Goal: Information Seeking & Learning: Learn about a topic

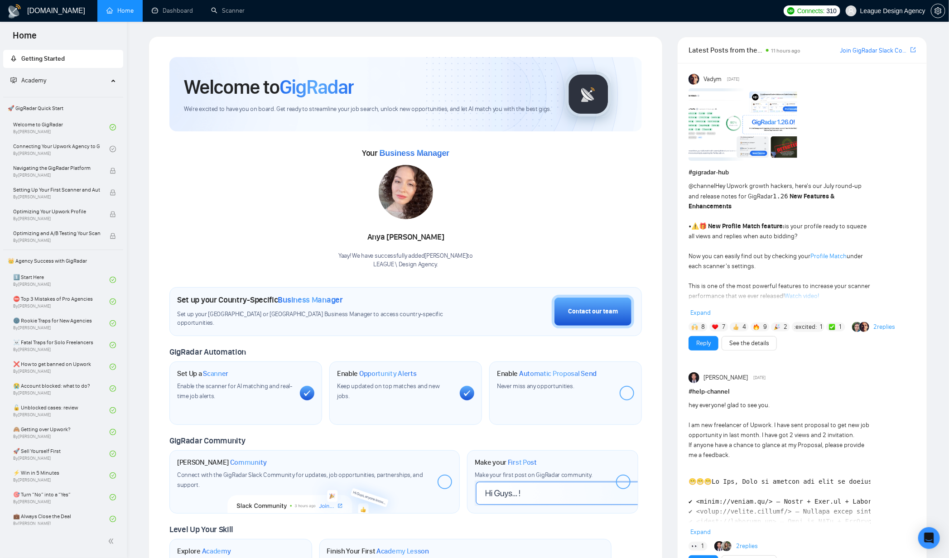
click at [823, 196] on strong "New Features & Enhancements" at bounding box center [761, 201] width 146 height 18
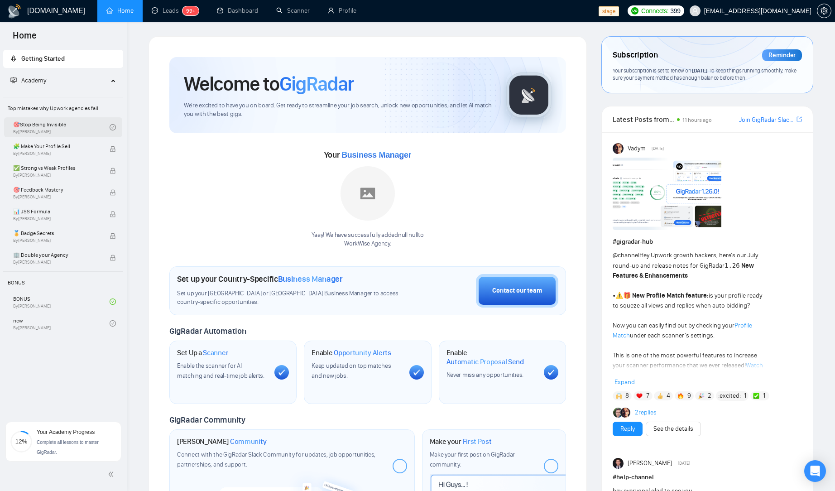
click at [52, 137] on link "🎯Stop Being Invisible By Vlad Sharahov" at bounding box center [61, 127] width 96 height 20
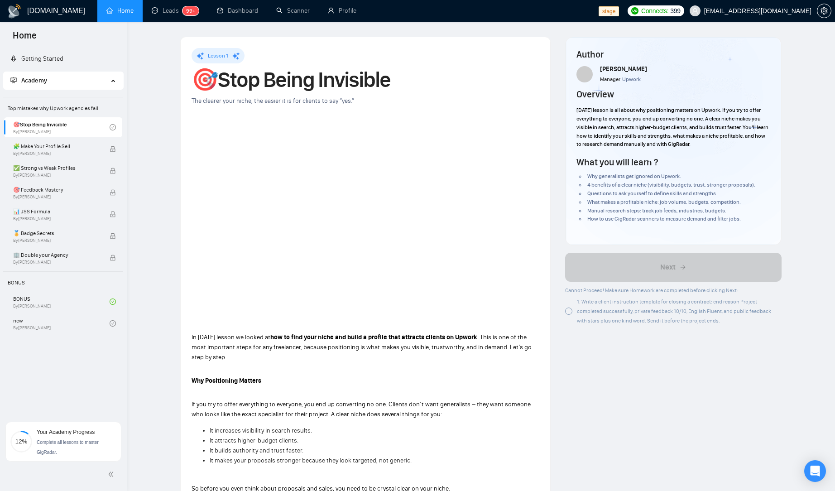
click at [375, 384] on p "Why Positioning Matters" at bounding box center [366, 381] width 348 height 10
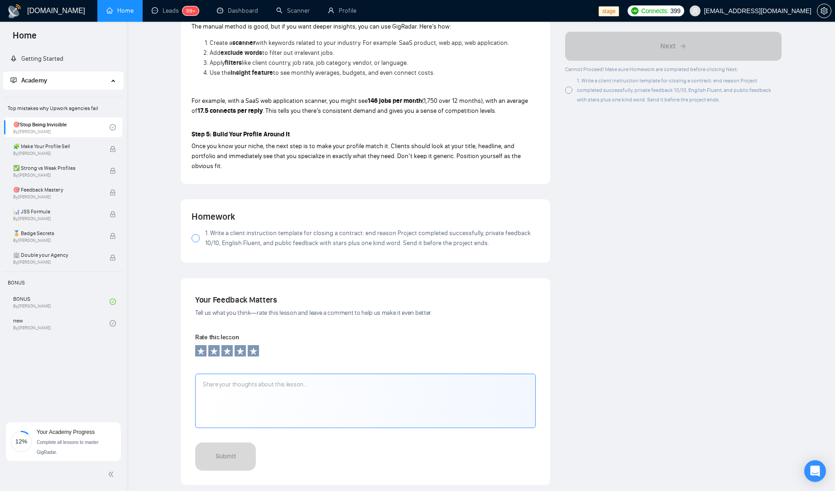
scroll to position [857, 0]
click at [200, 229] on label "1. Write a client instruction template for closing a contract: end reason Proje…" at bounding box center [366, 239] width 348 height 20
click at [198, 234] on label "1. Write a client instruction template for closing a contract: end reason Proje…" at bounding box center [366, 239] width 348 height 20
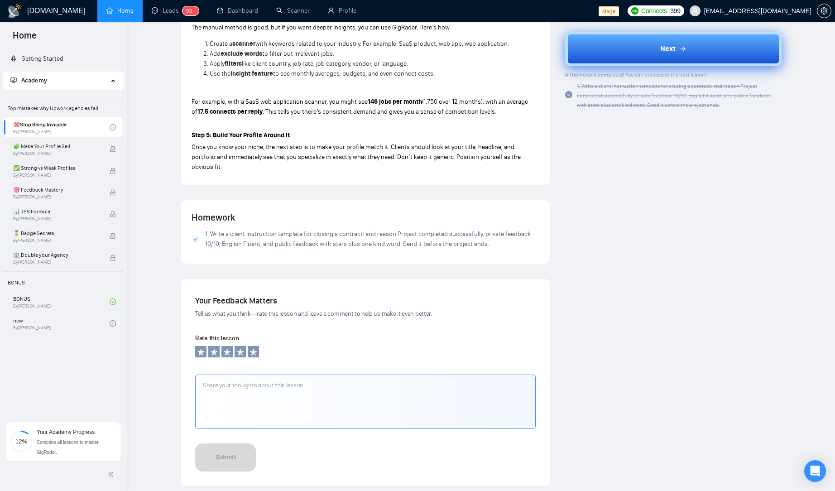
click at [692, 57] on button "Next" at bounding box center [673, 49] width 216 height 34
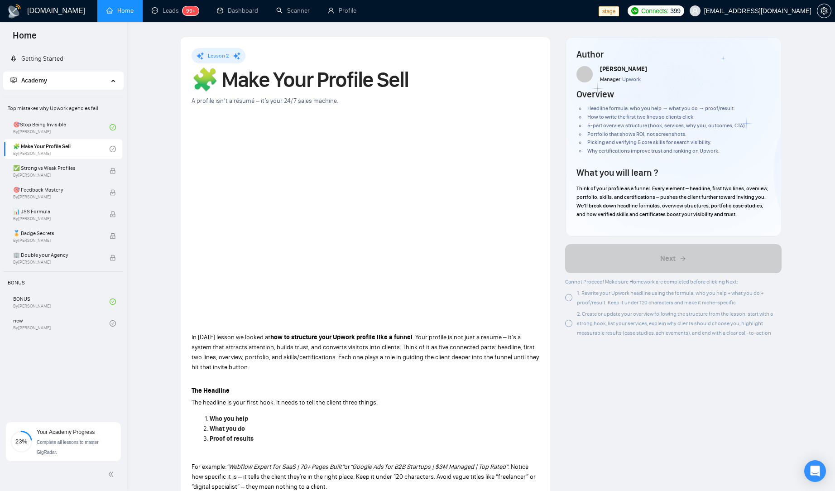
click at [600, 306] on span "1. Rewrite your Upwork headline using the formula: who you help + what you do +…" at bounding box center [670, 298] width 187 height 16
click at [594, 327] on div "2. Create or update your overview following the structure from the lesson: star…" at bounding box center [679, 323] width 205 height 29
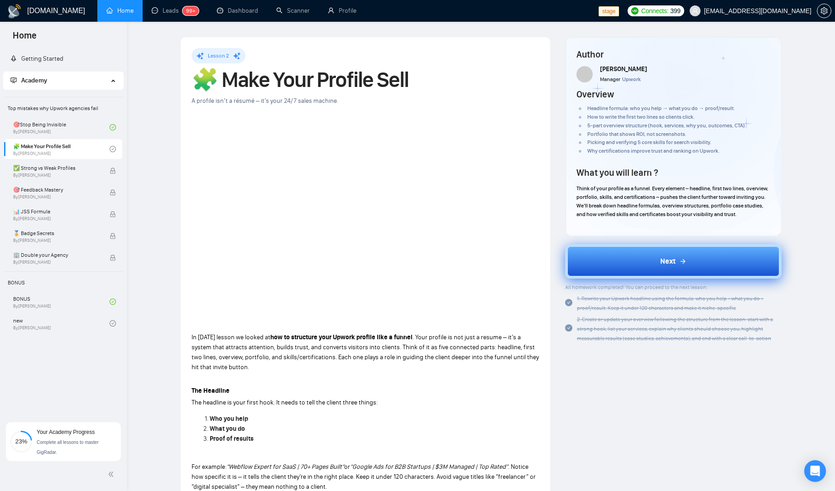
click at [613, 273] on button "Next" at bounding box center [673, 261] width 216 height 34
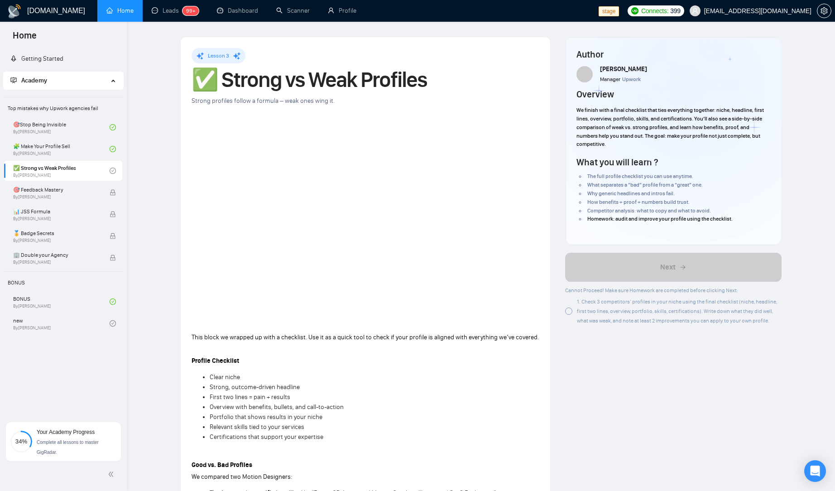
click at [595, 314] on span "1. Check 3 competitors’ profiles in your niche using the final checklist (niche…" at bounding box center [677, 310] width 200 height 25
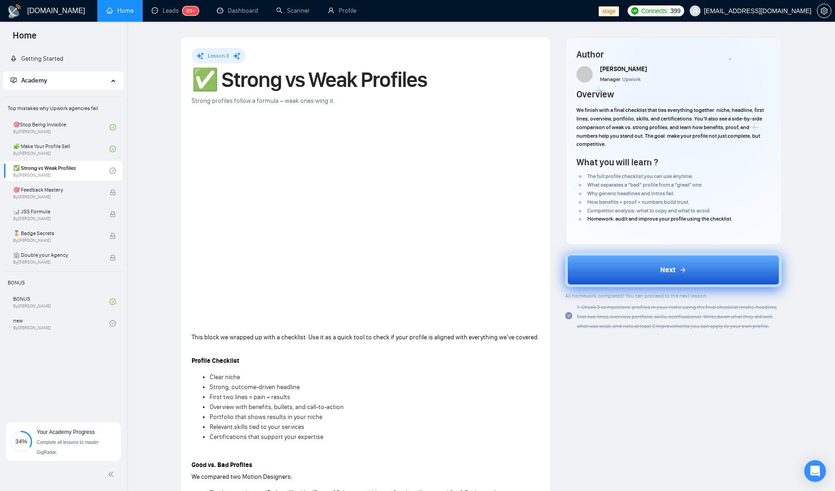
click at [617, 268] on button "Next" at bounding box center [673, 270] width 216 height 34
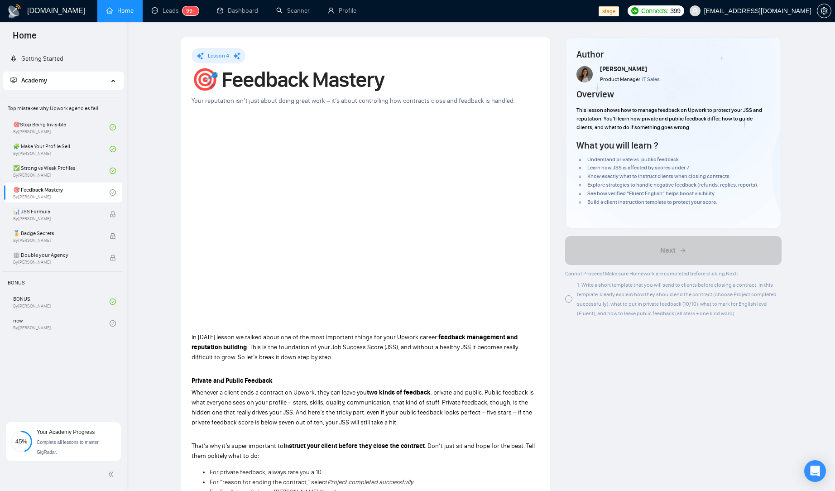
click at [339, 341] on p "In today’s lesson we talked about one of the most important things for your Upw…" at bounding box center [366, 347] width 348 height 30
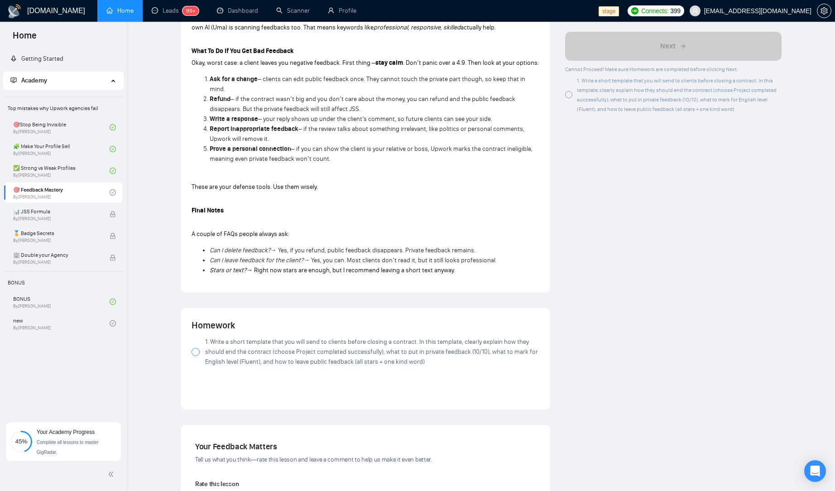
scroll to position [615, 0]
click at [273, 337] on span "1. Write a short template that you will send to clients before closing a contra…" at bounding box center [372, 351] width 334 height 30
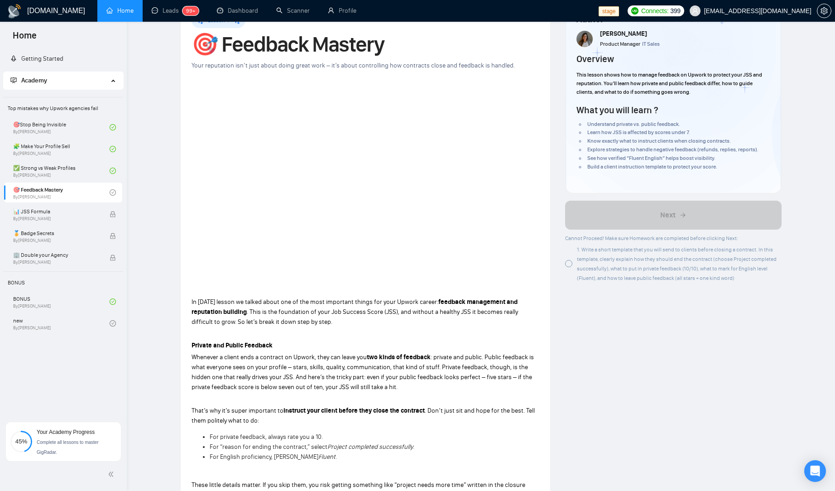
scroll to position [0, 0]
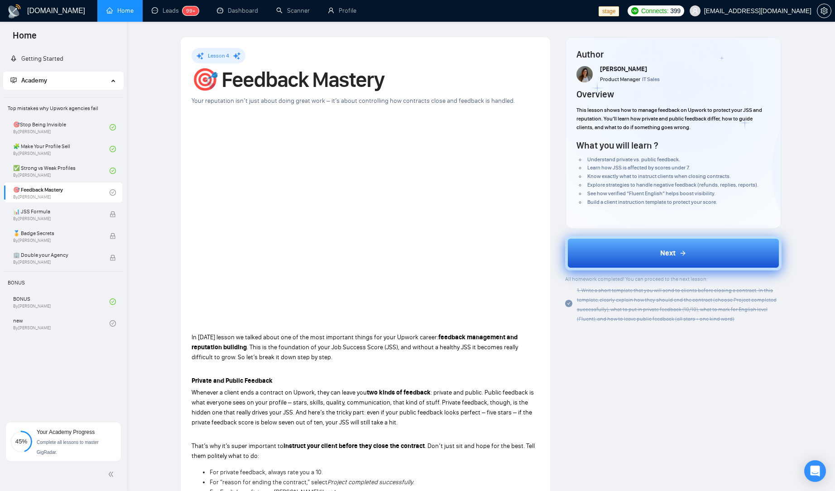
click at [662, 246] on button "Next" at bounding box center [673, 253] width 216 height 34
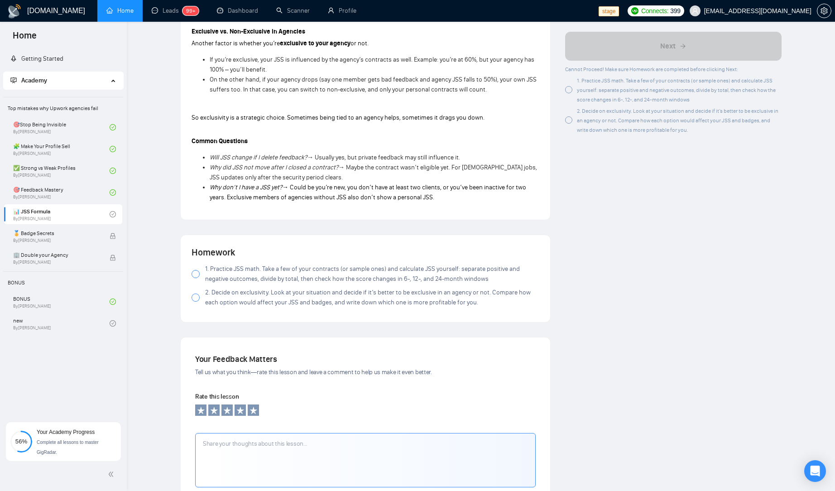
scroll to position [865, 0]
click at [322, 287] on span "2. Decide on exclusivity. Look at your situation and decide if it’s better to b…" at bounding box center [372, 297] width 334 height 20
click at [328, 264] on span "1. Practice JSS math. Take a few of your contracts (or sample ones) and calcula…" at bounding box center [372, 274] width 334 height 20
click at [273, 264] on span "1. Practice JSS math. Take a few of your contracts (or sample ones) and calcula…" at bounding box center [372, 274] width 334 height 20
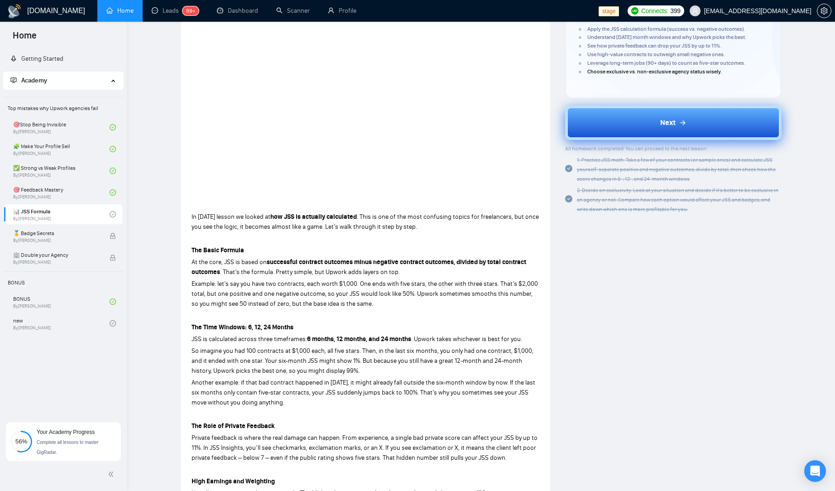
click at [639, 119] on button "Next" at bounding box center [673, 123] width 216 height 34
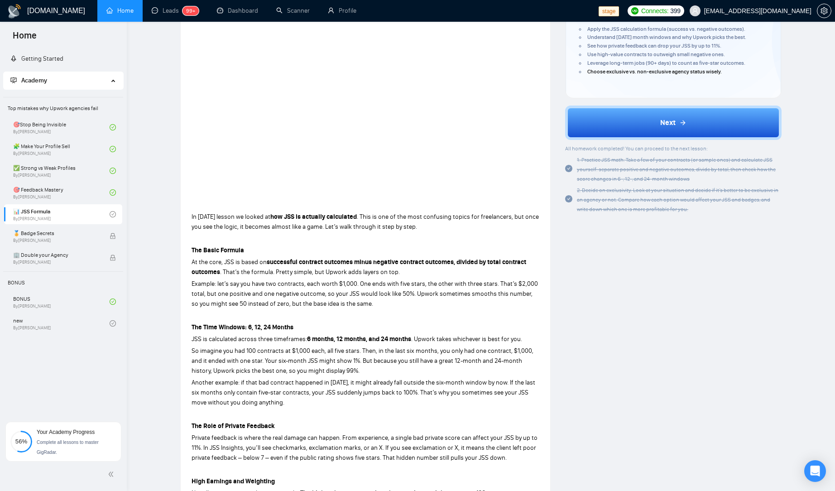
scroll to position [125, 0]
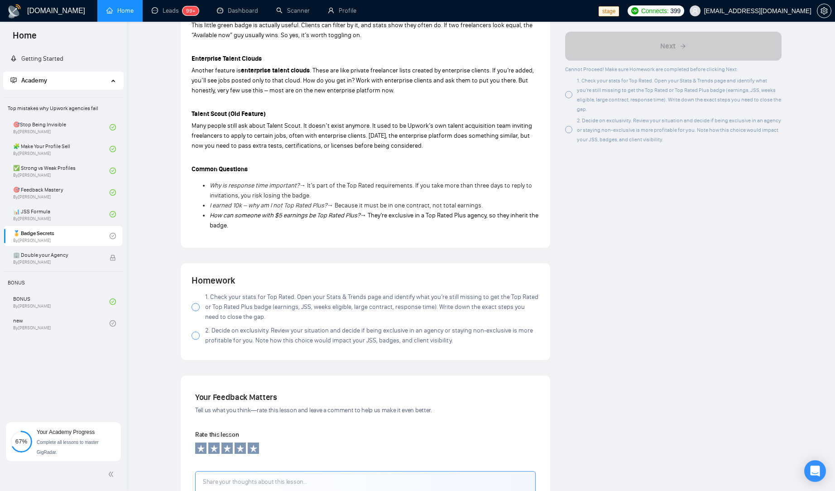
scroll to position [951, 0]
click at [240, 306] on span "1. Check your stats for Top Rated. Open your Stats & Trends page and identify w…" at bounding box center [372, 306] width 334 height 30
click at [239, 332] on span "2. Decide on exclusivity. Review your situation and decide if being exclusive i…" at bounding box center [372, 335] width 334 height 20
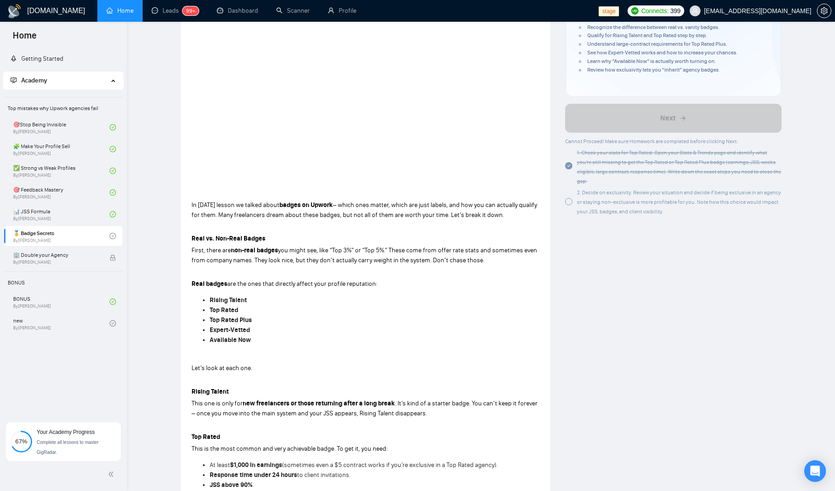
scroll to position [0, 0]
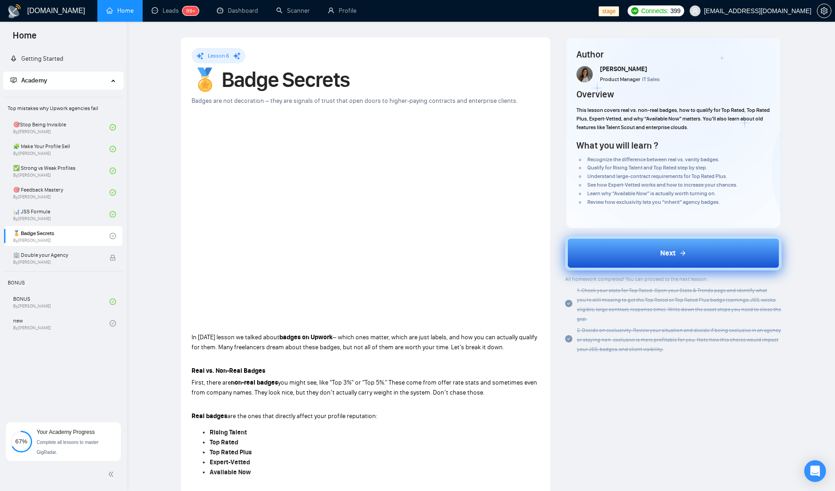
click at [658, 249] on button "Next" at bounding box center [673, 253] width 216 height 34
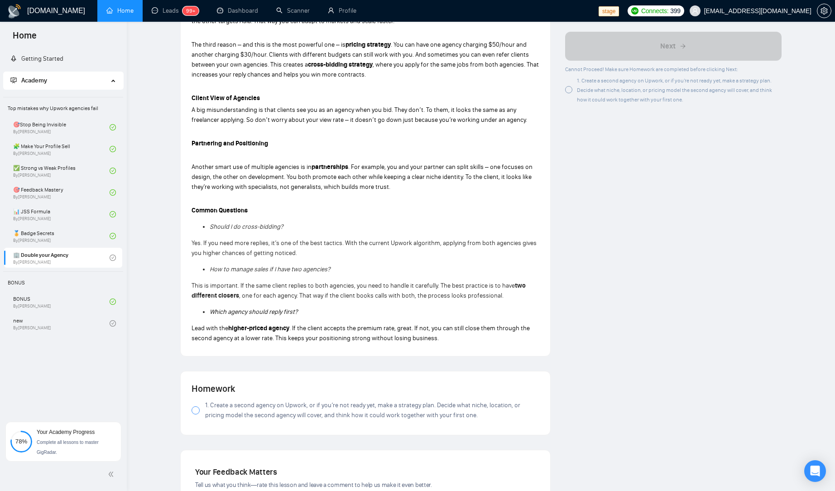
scroll to position [424, 0]
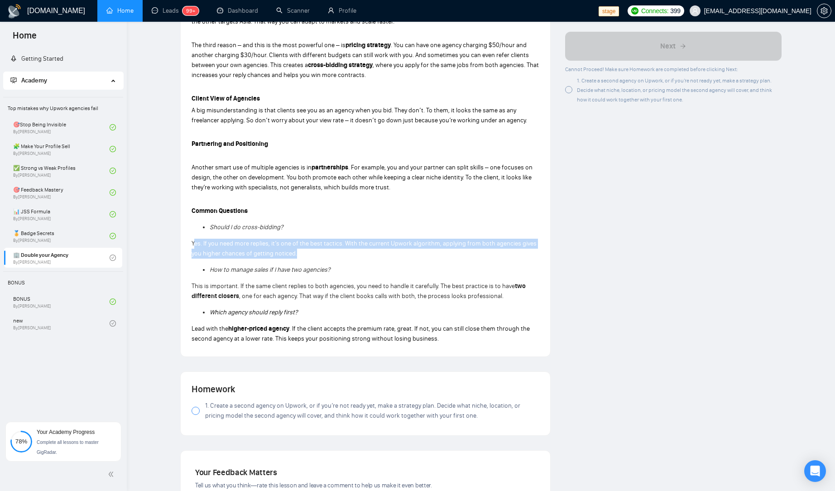
drag, startPoint x: 298, startPoint y: 250, endPoint x: 196, endPoint y: 240, distance: 102.3
click at [196, 240] on p "Yes. If you need more replies, it’s one of the best tactics. With the current U…" at bounding box center [366, 249] width 348 height 20
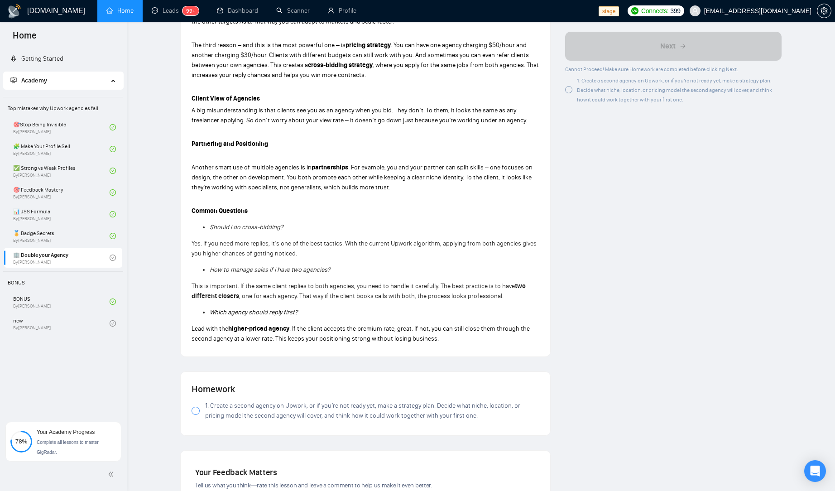
click at [226, 245] on span "Yes. If you need more replies, it’s one of the best tactics. With the current U…" at bounding box center [364, 249] width 345 height 18
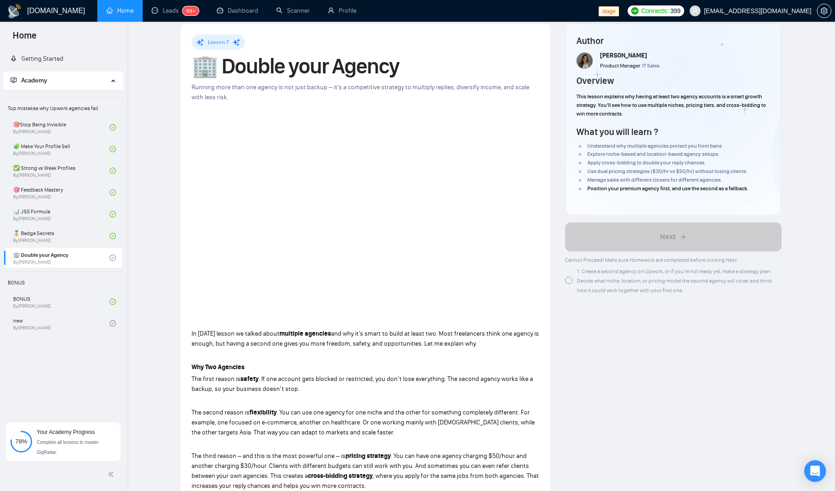
scroll to position [0, 0]
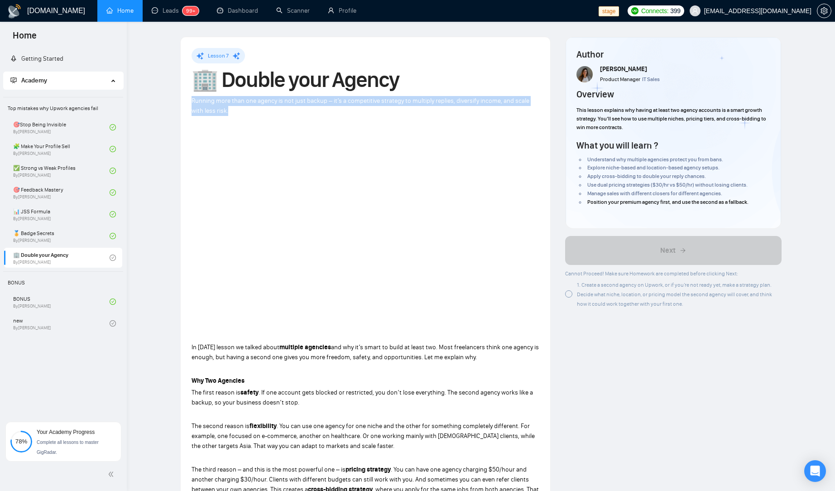
drag, startPoint x: 223, startPoint y: 115, endPoint x: 178, endPoint y: 106, distance: 46.3
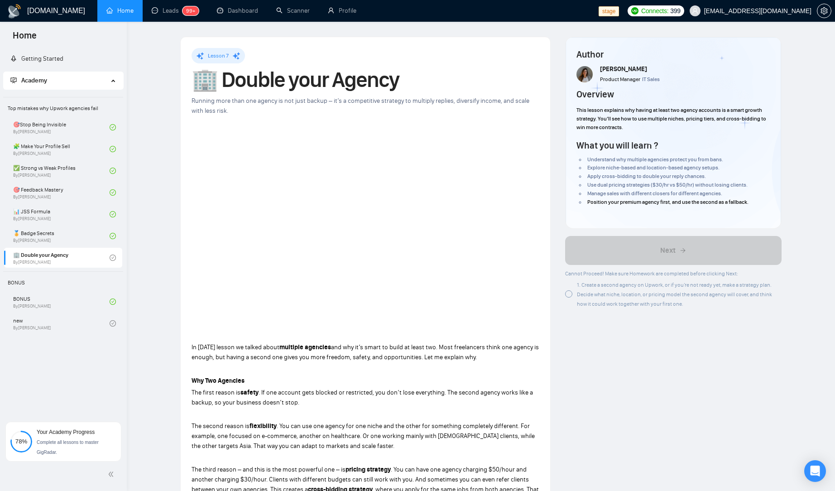
click at [249, 99] on span "Running more than one agency is not just backup – it’s a competitive strategy t…" at bounding box center [361, 106] width 338 height 18
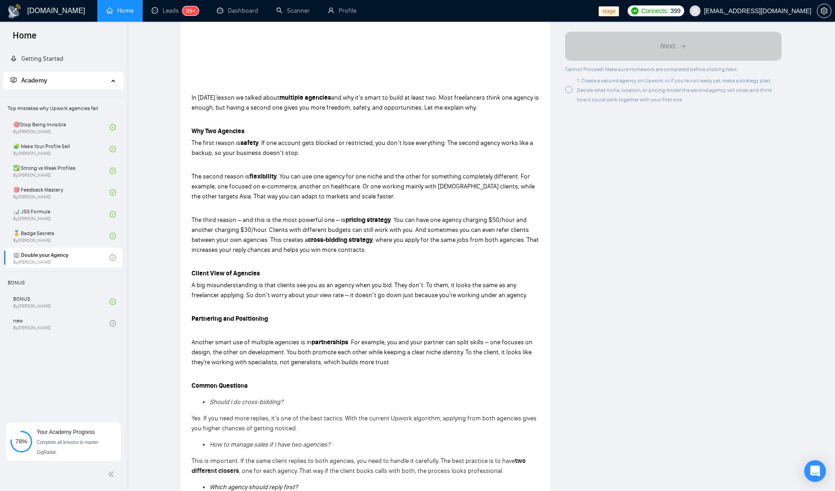
scroll to position [204, 0]
